Goal: Register for event/course

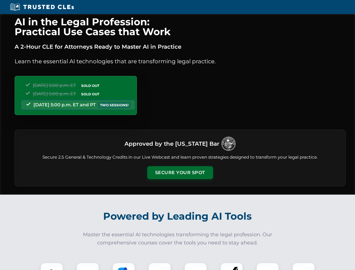
click at [180, 173] on button "Secure Your Spot" at bounding box center [180, 172] width 66 height 13
click at [52, 266] on img at bounding box center [52, 274] width 16 height 16
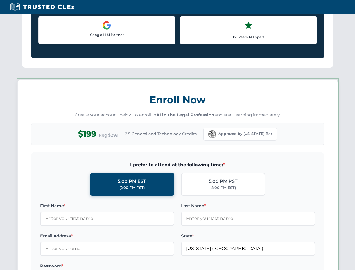
click at [124, 266] on label "Password *" at bounding box center [107, 266] width 134 height 7
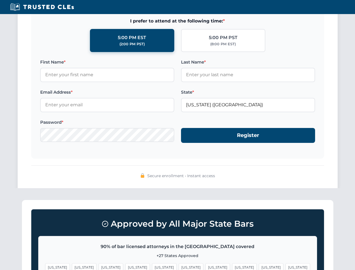
click at [259, 266] on span "[US_STATE]" at bounding box center [271, 267] width 24 height 8
